Goal: Task Accomplishment & Management: Use online tool/utility

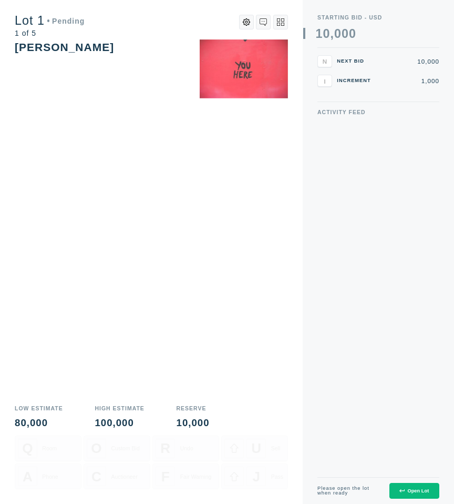
click at [423, 485] on button "Open Lot" at bounding box center [415, 491] width 50 height 16
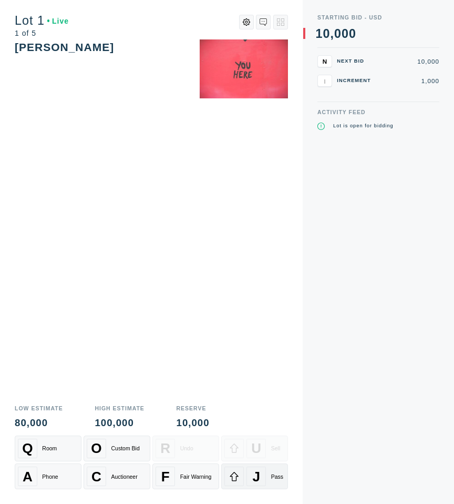
click at [260, 475] on div "J" at bounding box center [256, 476] width 19 height 19
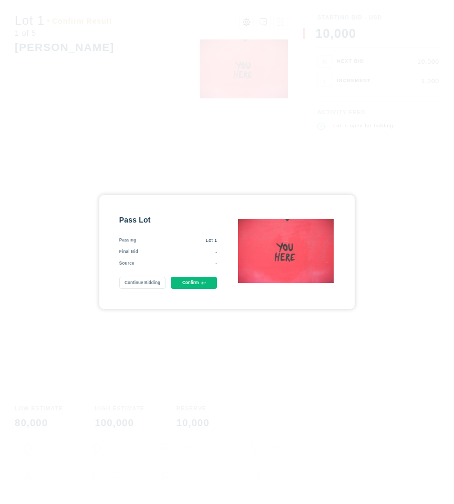
click at [205, 281] on button "Confirm" at bounding box center [194, 283] width 47 height 12
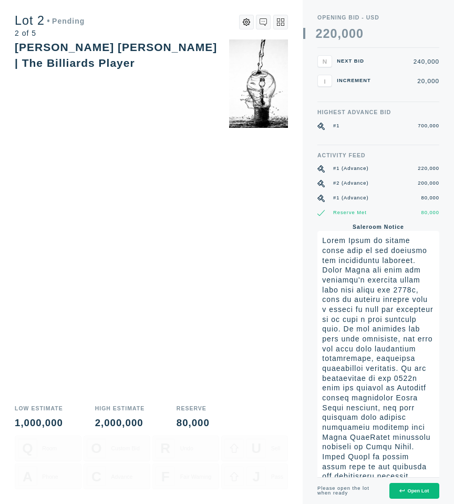
click at [413, 492] on div "Open Lot" at bounding box center [414, 490] width 29 height 5
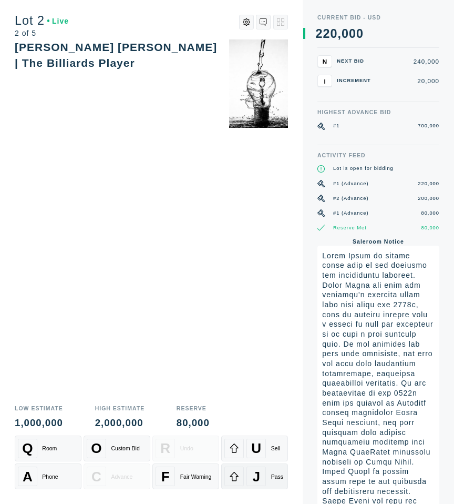
click at [256, 473] on span "J" at bounding box center [257, 476] width 8 height 16
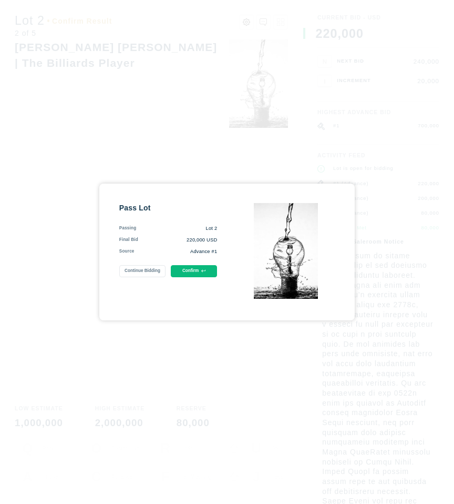
click at [193, 268] on button "Confirm" at bounding box center [194, 271] width 47 height 12
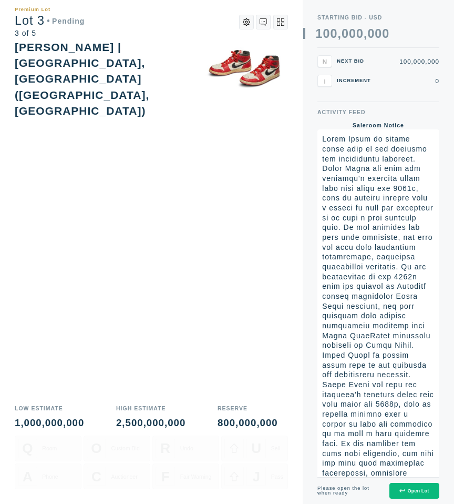
click at [414, 495] on button "Open Lot" at bounding box center [415, 491] width 50 height 16
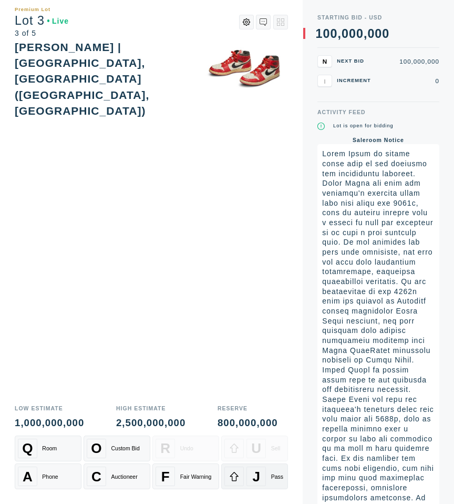
click at [256, 475] on span "J" at bounding box center [257, 476] width 8 height 16
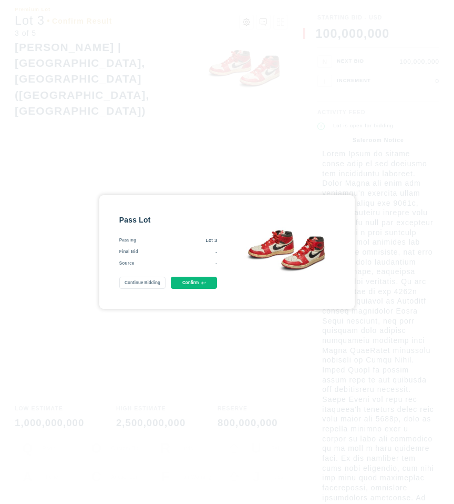
click at [202, 283] on icon at bounding box center [203, 282] width 4 height 3
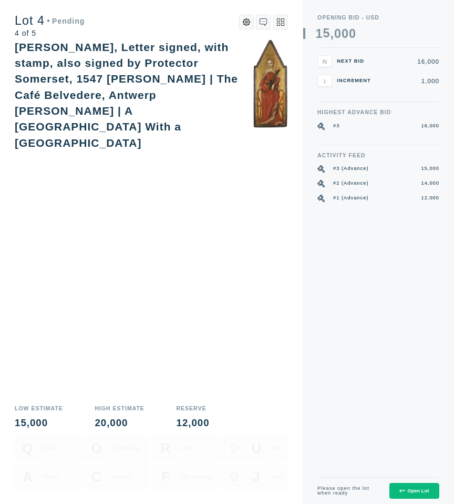
click at [425, 494] on button "Open Lot" at bounding box center [415, 491] width 50 height 16
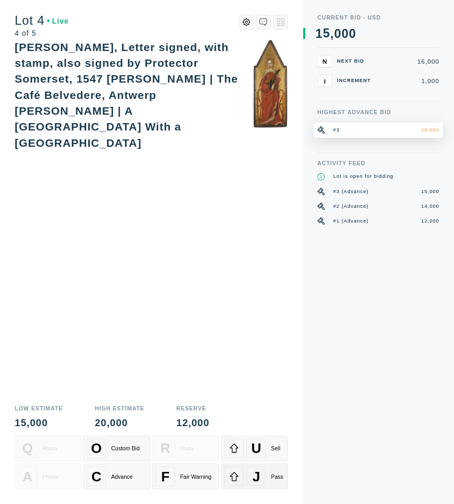
click at [249, 478] on div "J" at bounding box center [256, 476] width 19 height 19
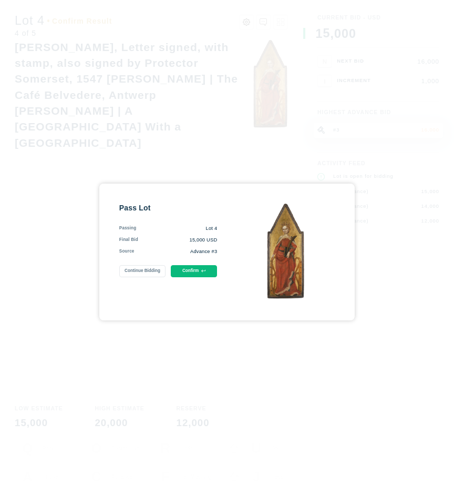
click at [217, 273] on button "Confirm" at bounding box center [194, 271] width 47 height 12
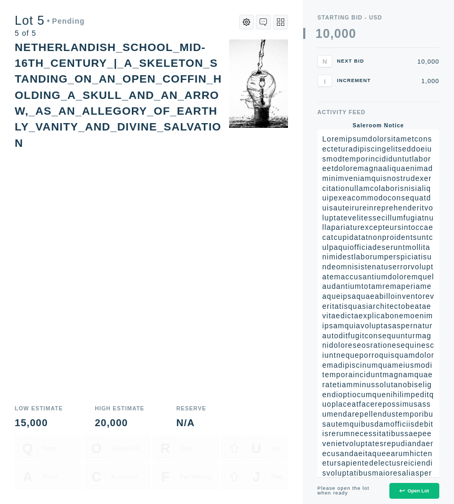
click at [418, 489] on div "Open Lot" at bounding box center [414, 490] width 29 height 5
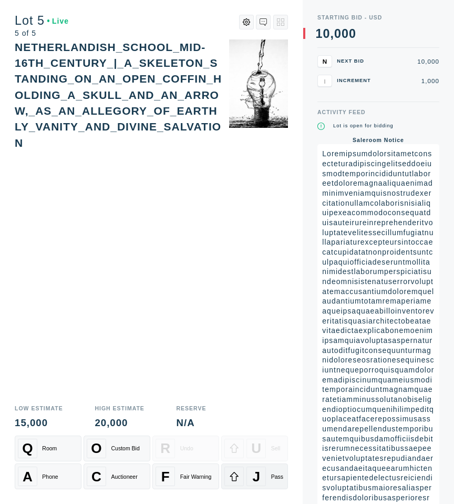
click at [251, 477] on div "J" at bounding box center [256, 476] width 19 height 19
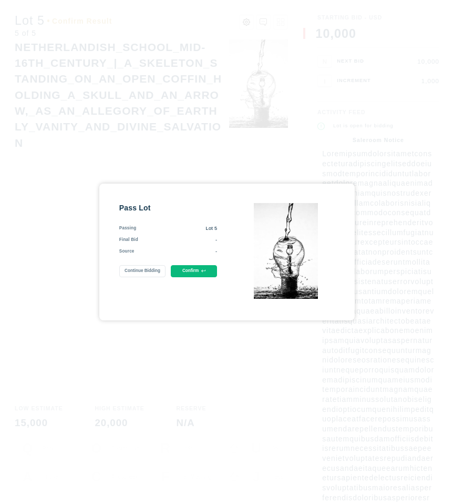
click at [189, 271] on button "Confirm" at bounding box center [194, 271] width 47 height 12
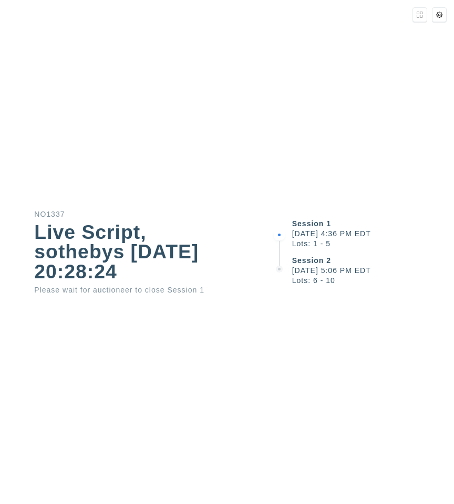
click at [284, 135] on div "Session 1 [DATE] 4:36 PM EDT Lots: 1 - 5 Session 2 [DATE] 5:06 PM EDT Lots: 6 -…" at bounding box center [363, 252] width 182 height 504
